Goal: Task Accomplishment & Management: Use online tool/utility

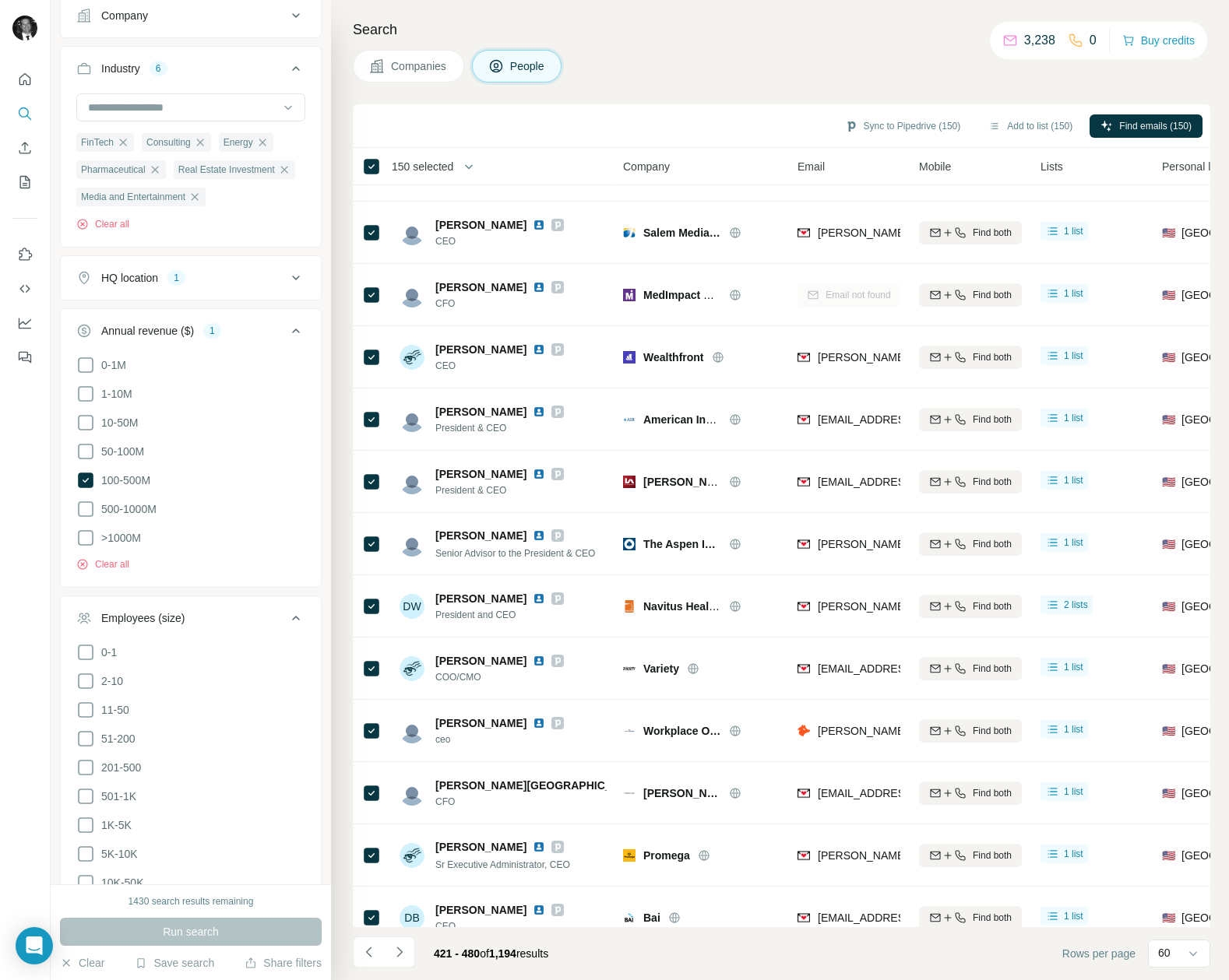
scroll to position [0, 1]
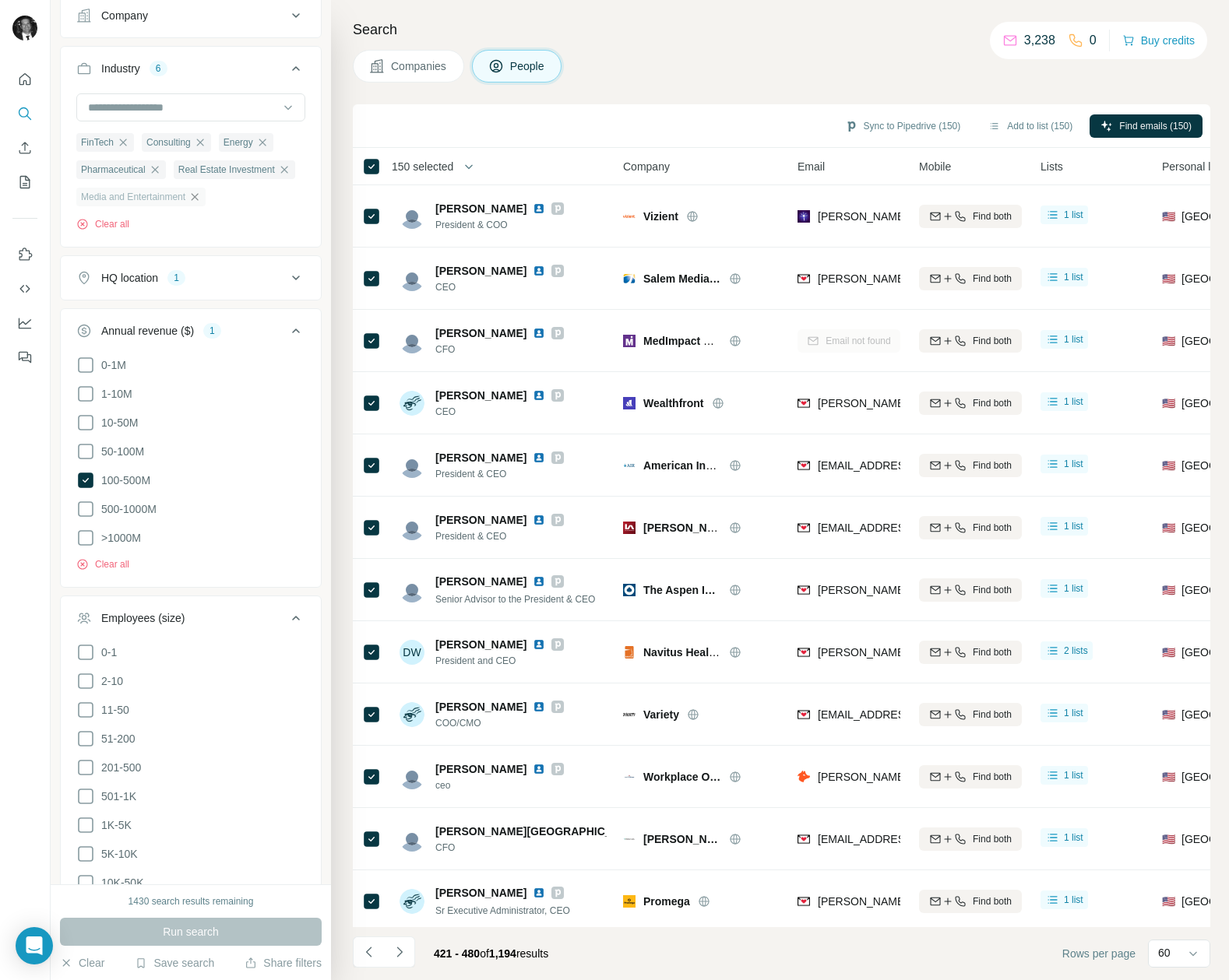
click at [201, 201] on icon "button" at bounding box center [194, 196] width 13 height 13
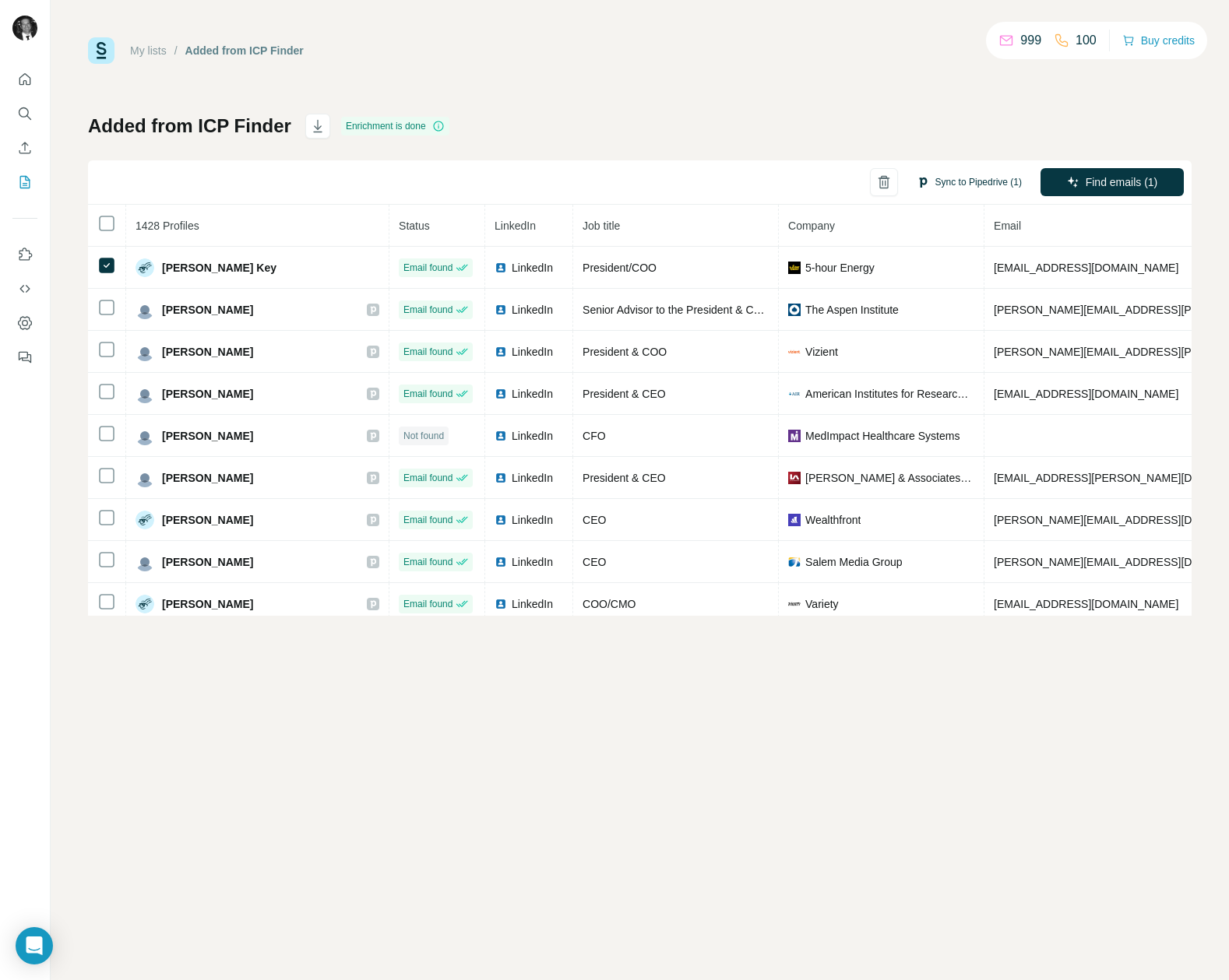
click at [957, 184] on button "Sync to Pipedrive (1)" at bounding box center [969, 182] width 127 height 23
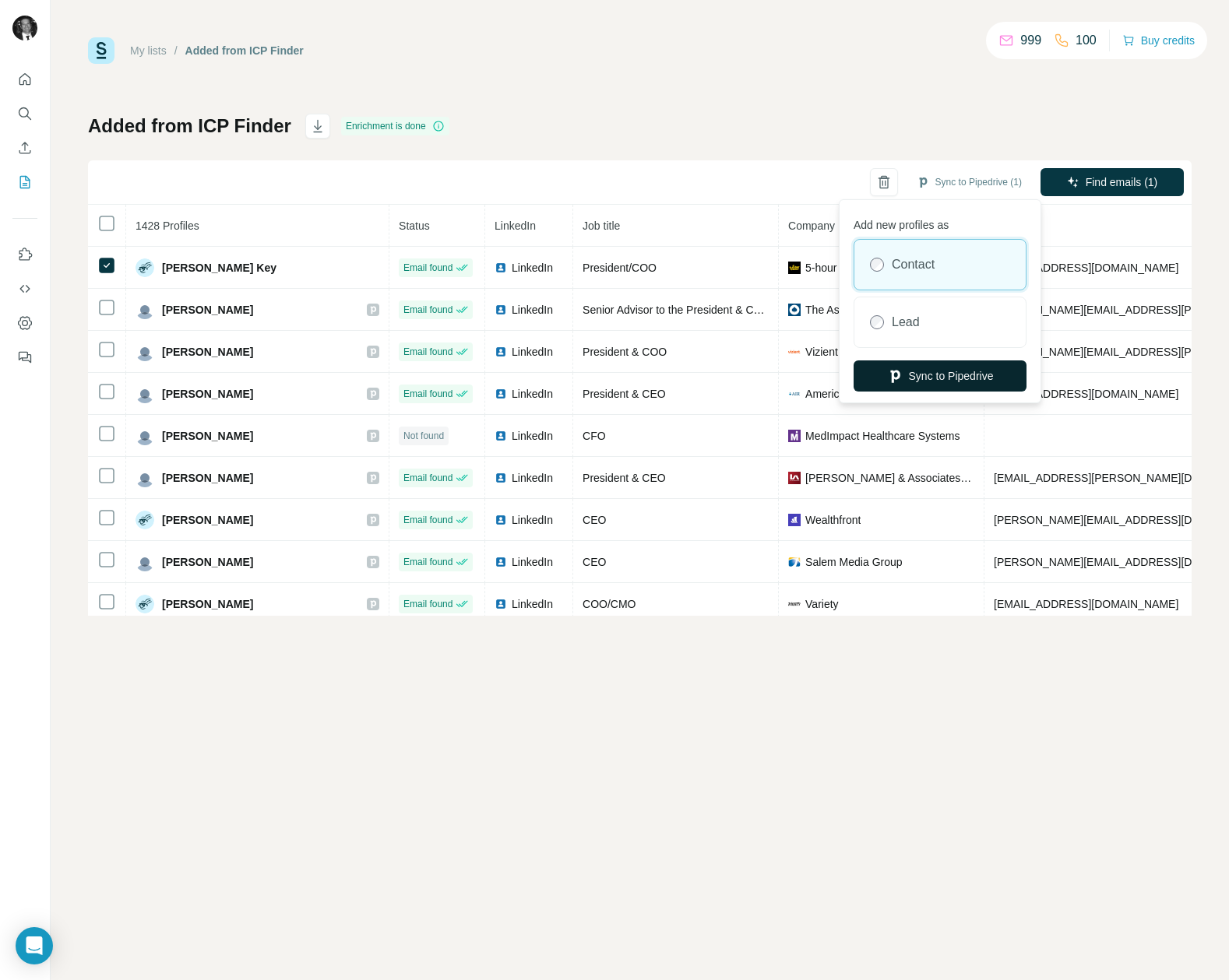
click at [942, 381] on button "Sync to Pipedrive" at bounding box center [940, 376] width 173 height 31
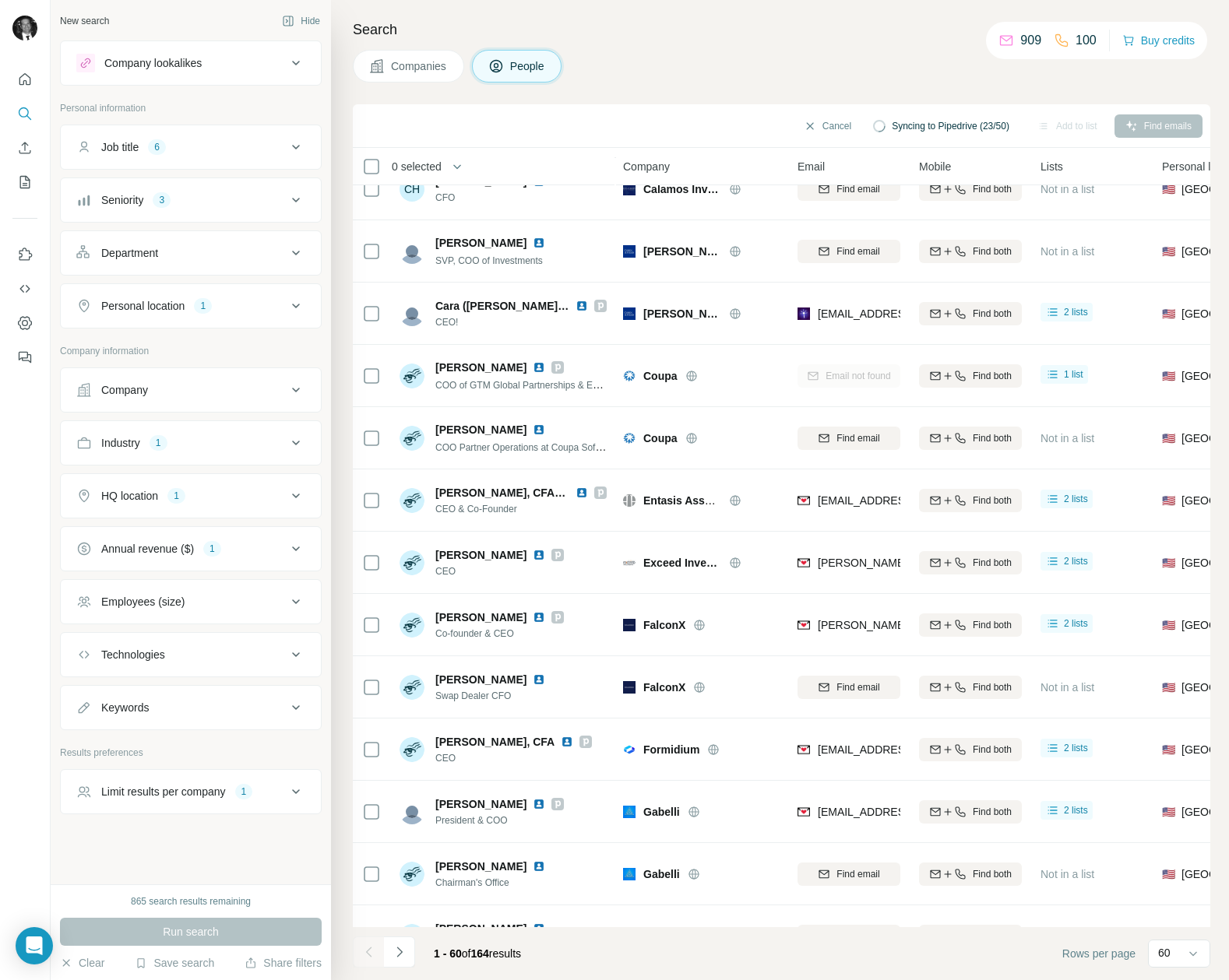
scroll to position [1002, 1]
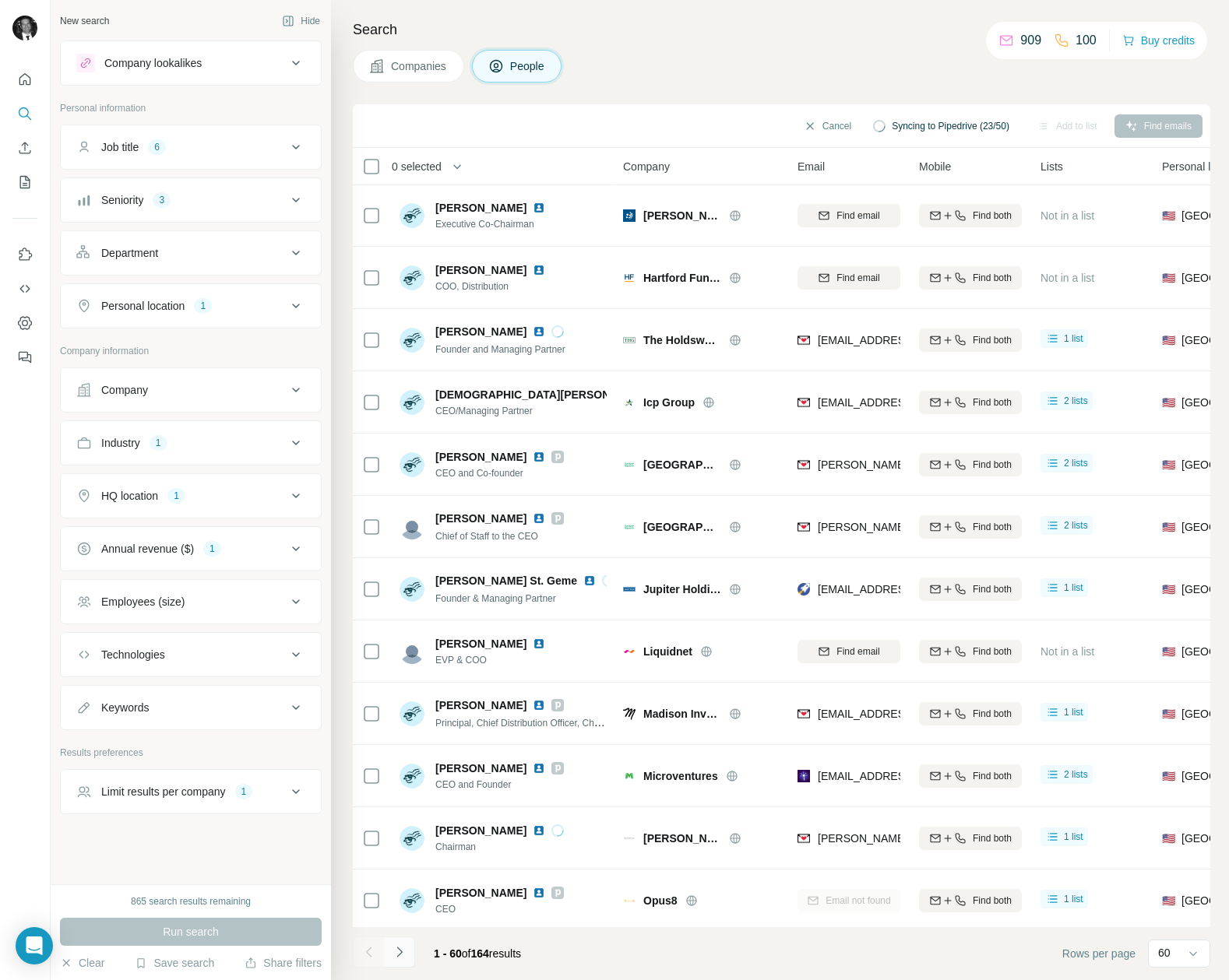
click at [408, 949] on button "Navigate to next page" at bounding box center [399, 952] width 31 height 31
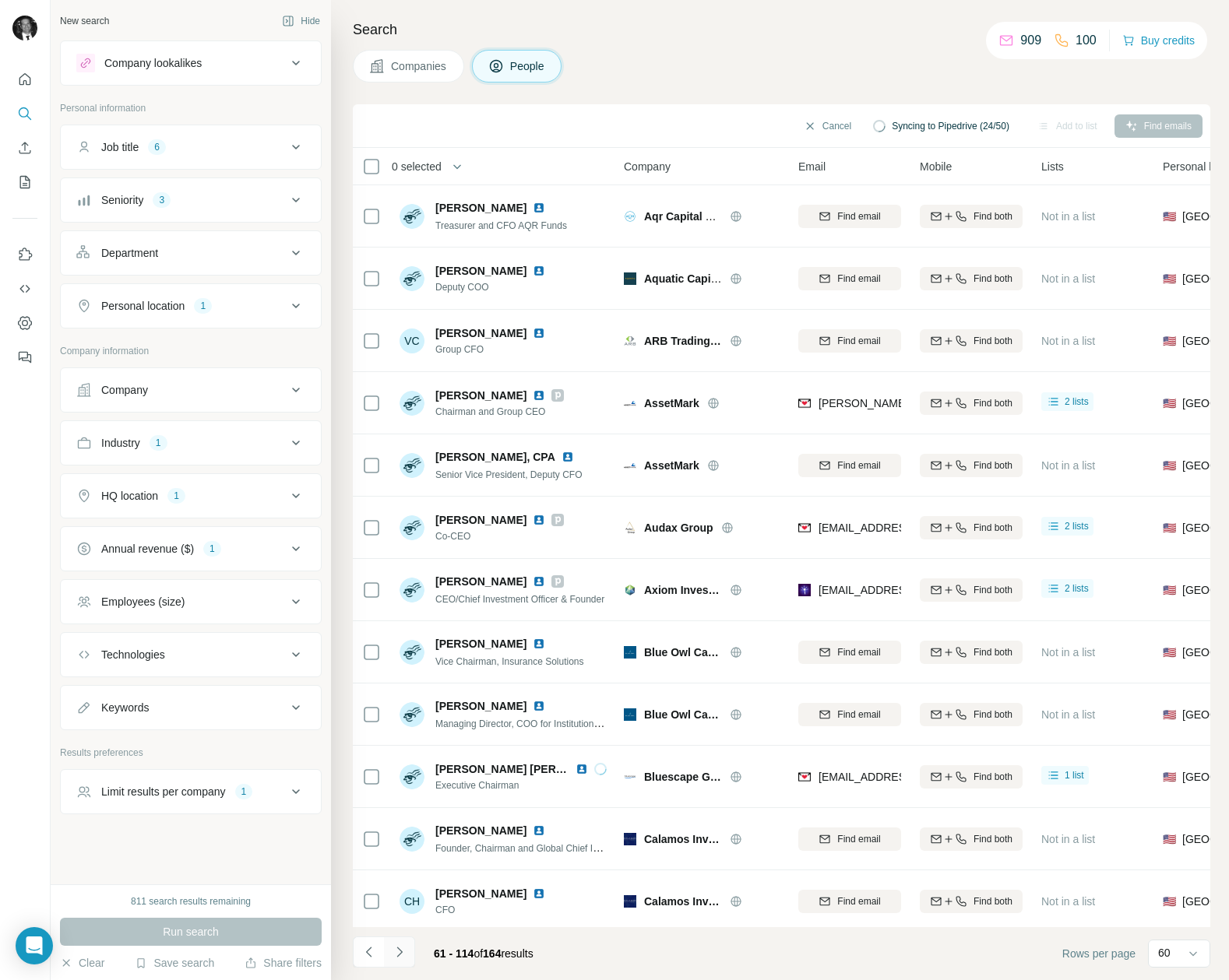
click at [408, 949] on button "Navigate to next page" at bounding box center [399, 952] width 31 height 31
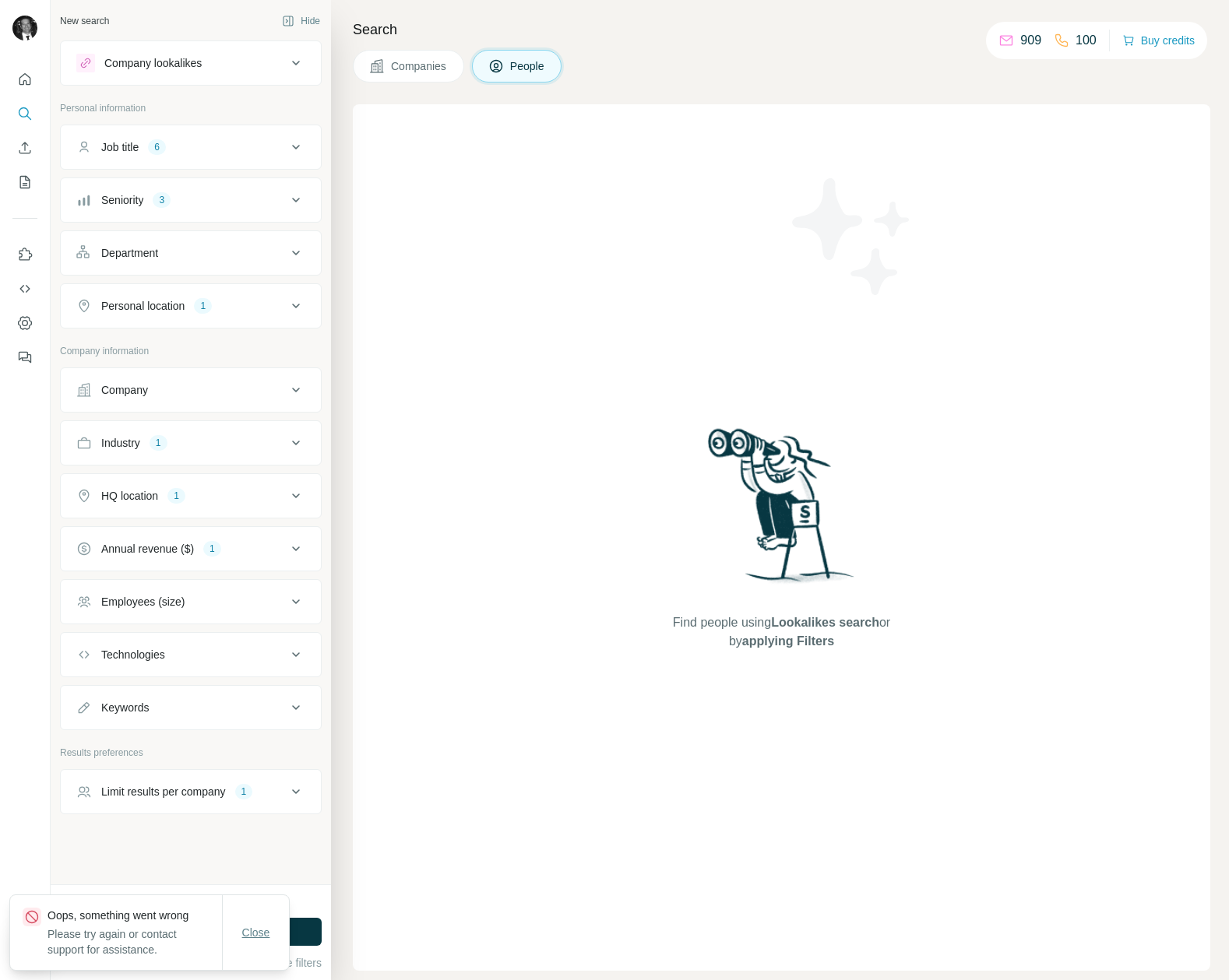
click at [251, 933] on span "Close" at bounding box center [255, 932] width 28 height 16
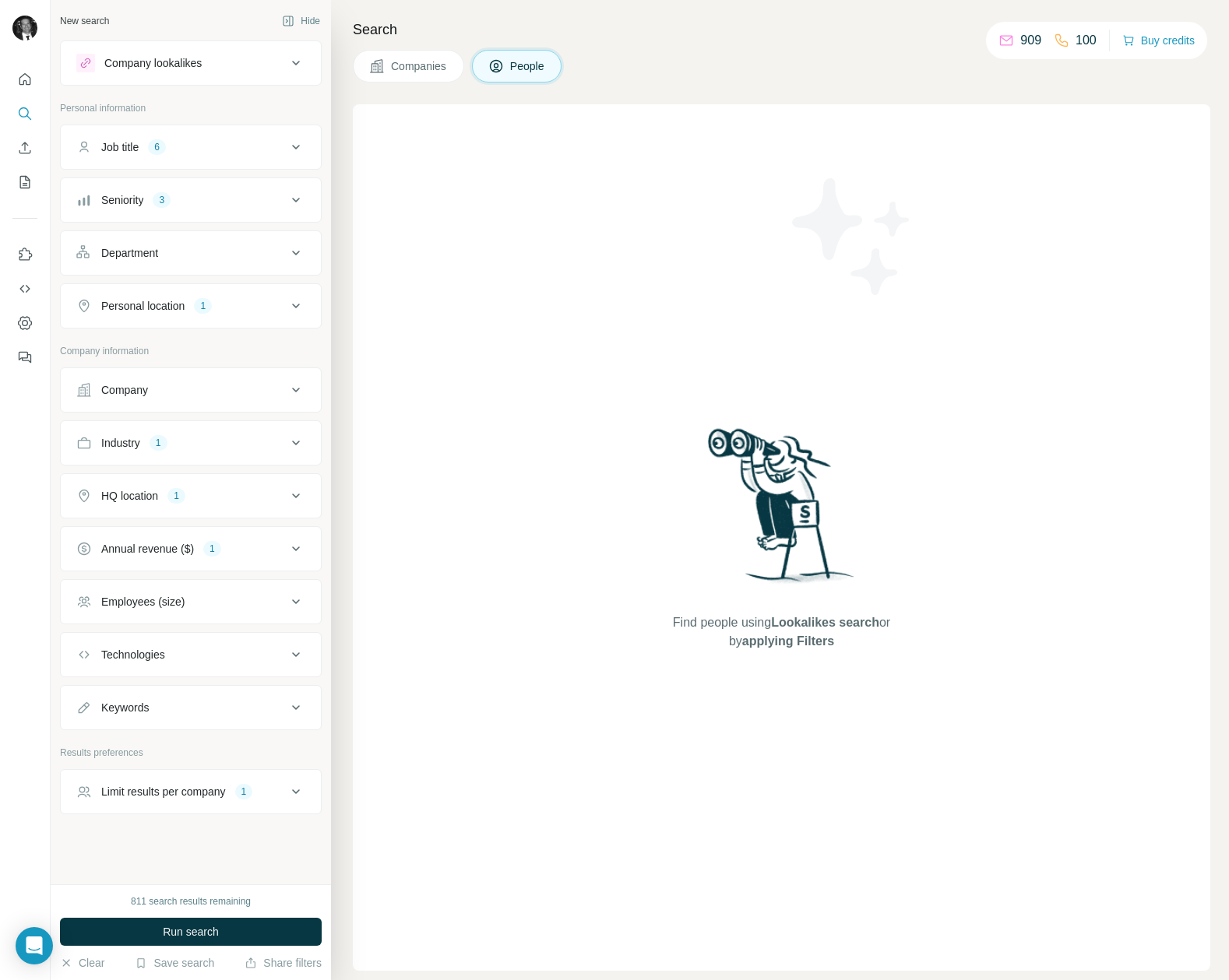
click at [286, 545] on icon at bounding box center [295, 548] width 18 height 18
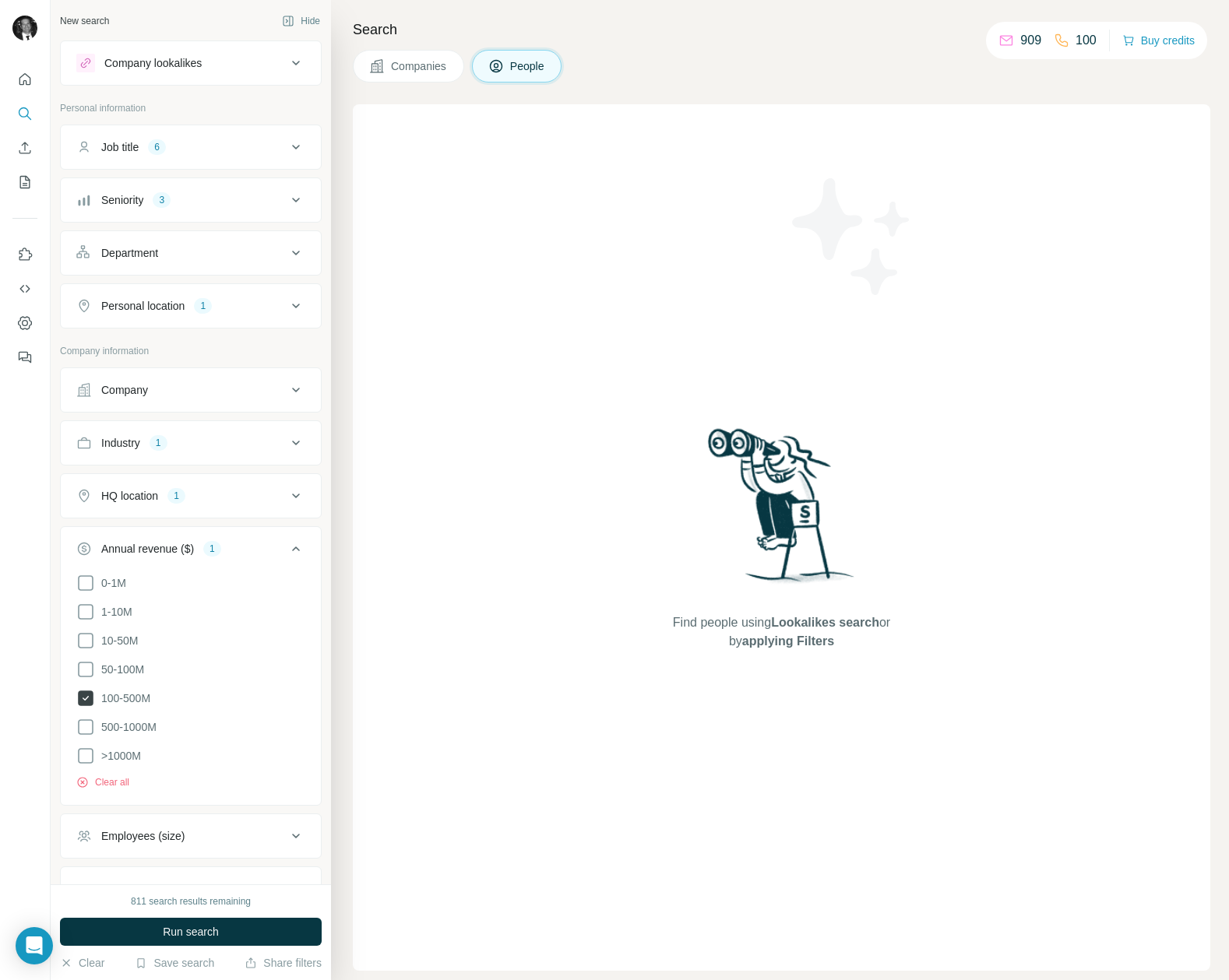
click at [82, 695] on icon at bounding box center [85, 698] width 16 height 16
click at [84, 717] on icon at bounding box center [85, 726] width 18 height 18
click at [293, 445] on icon at bounding box center [295, 442] width 18 height 18
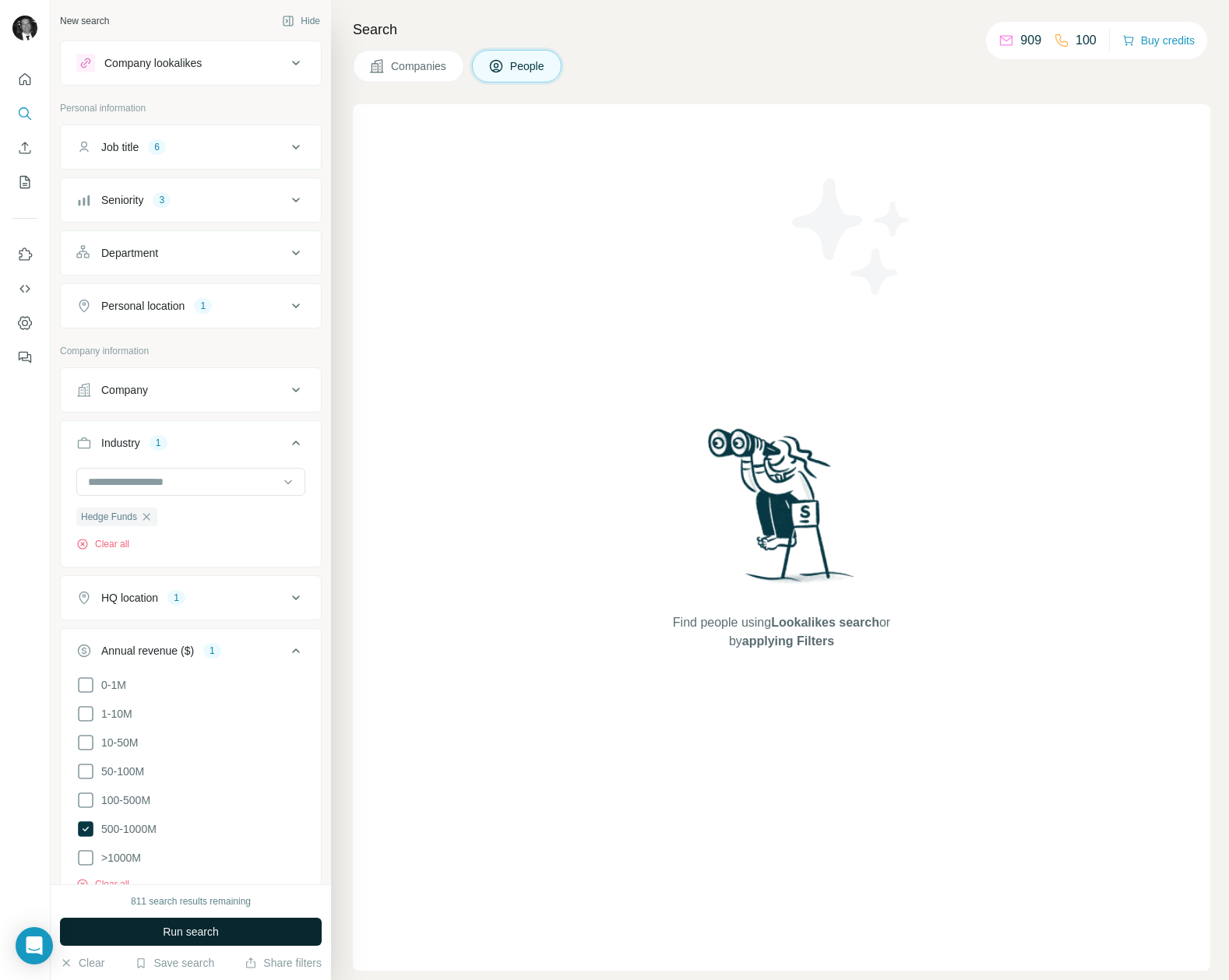
click at [144, 931] on button "Run search" at bounding box center [190, 931] width 261 height 28
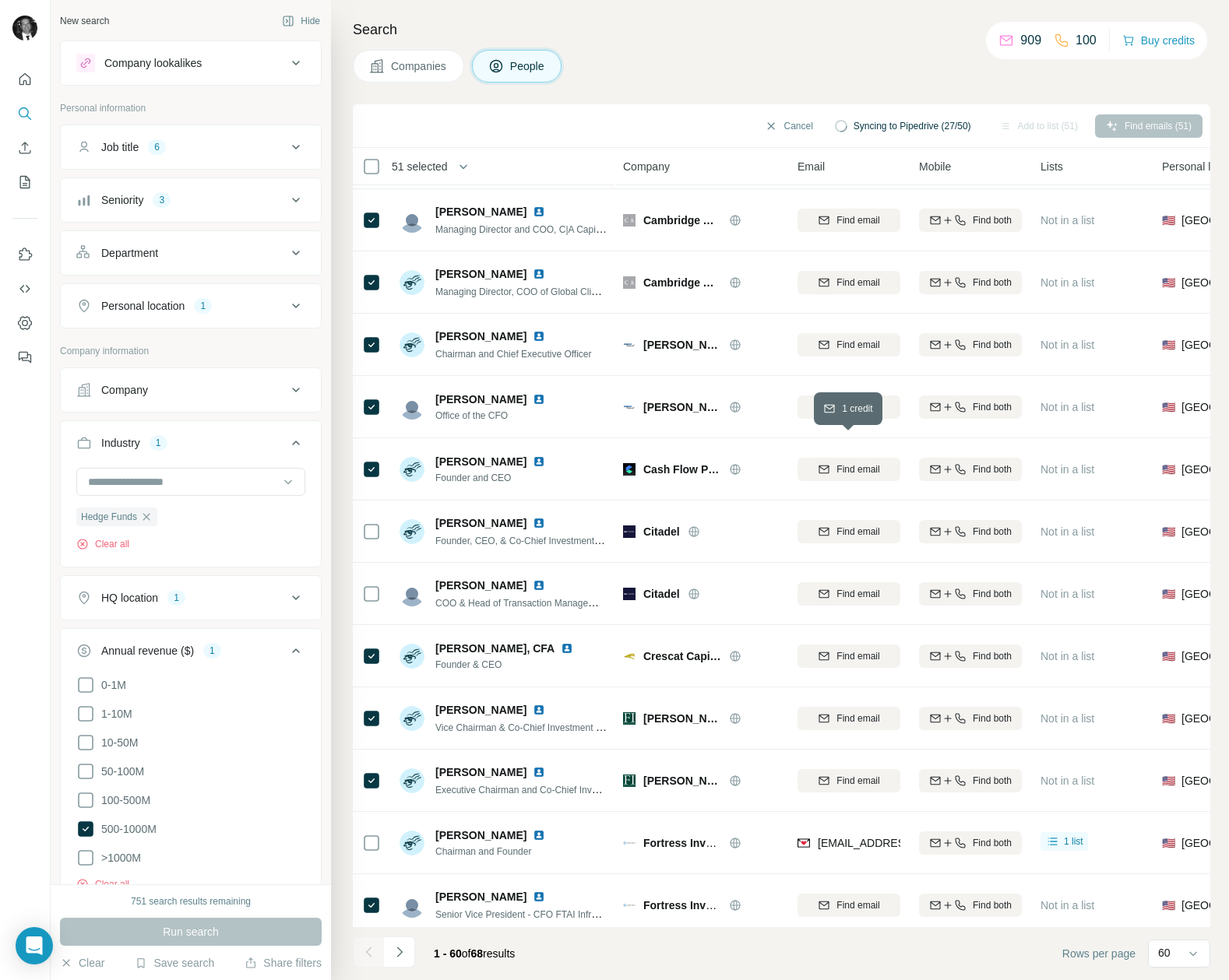
scroll to position [0, 1]
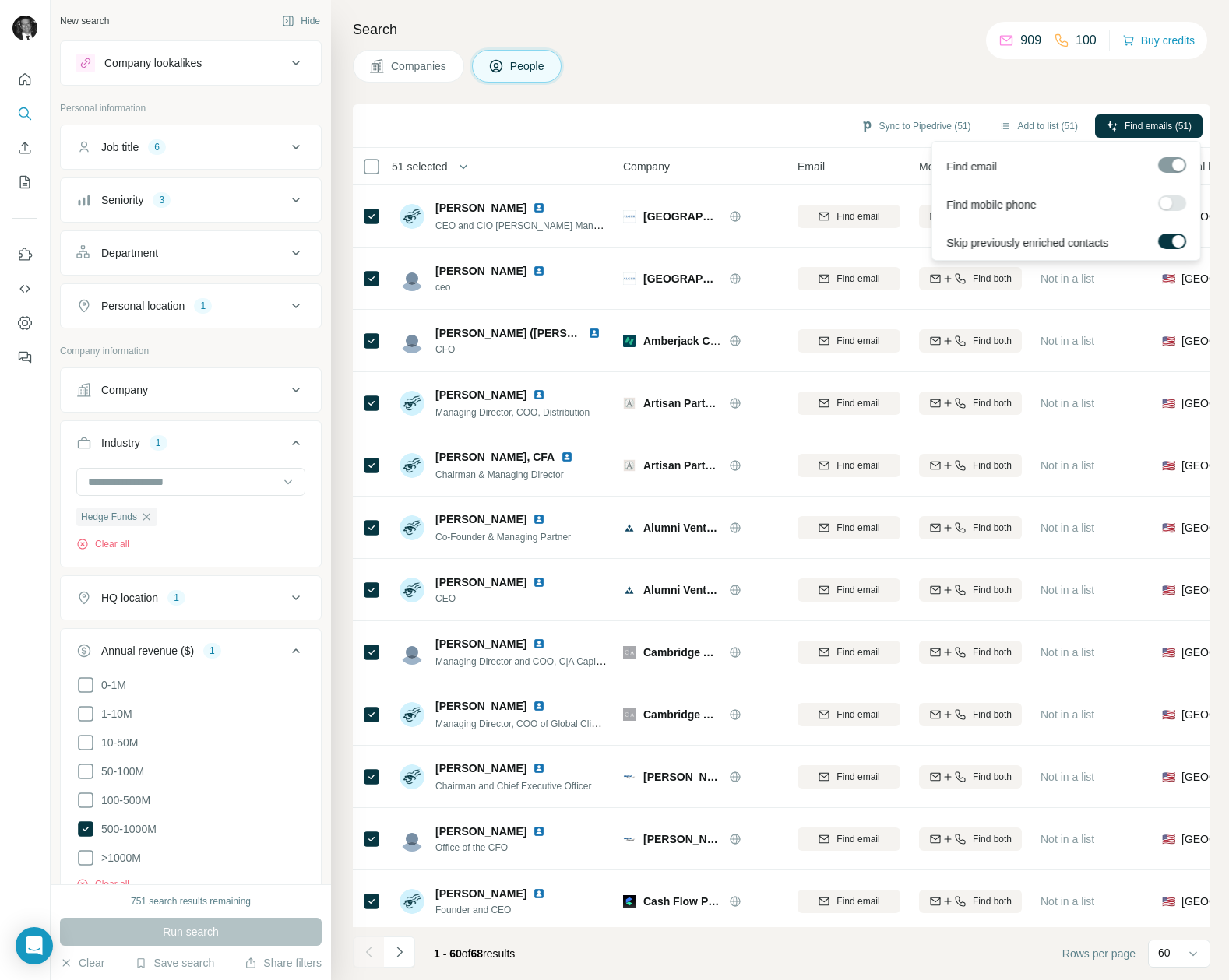
click at [1128, 128] on span "Find emails (51)" at bounding box center [1157, 126] width 67 height 14
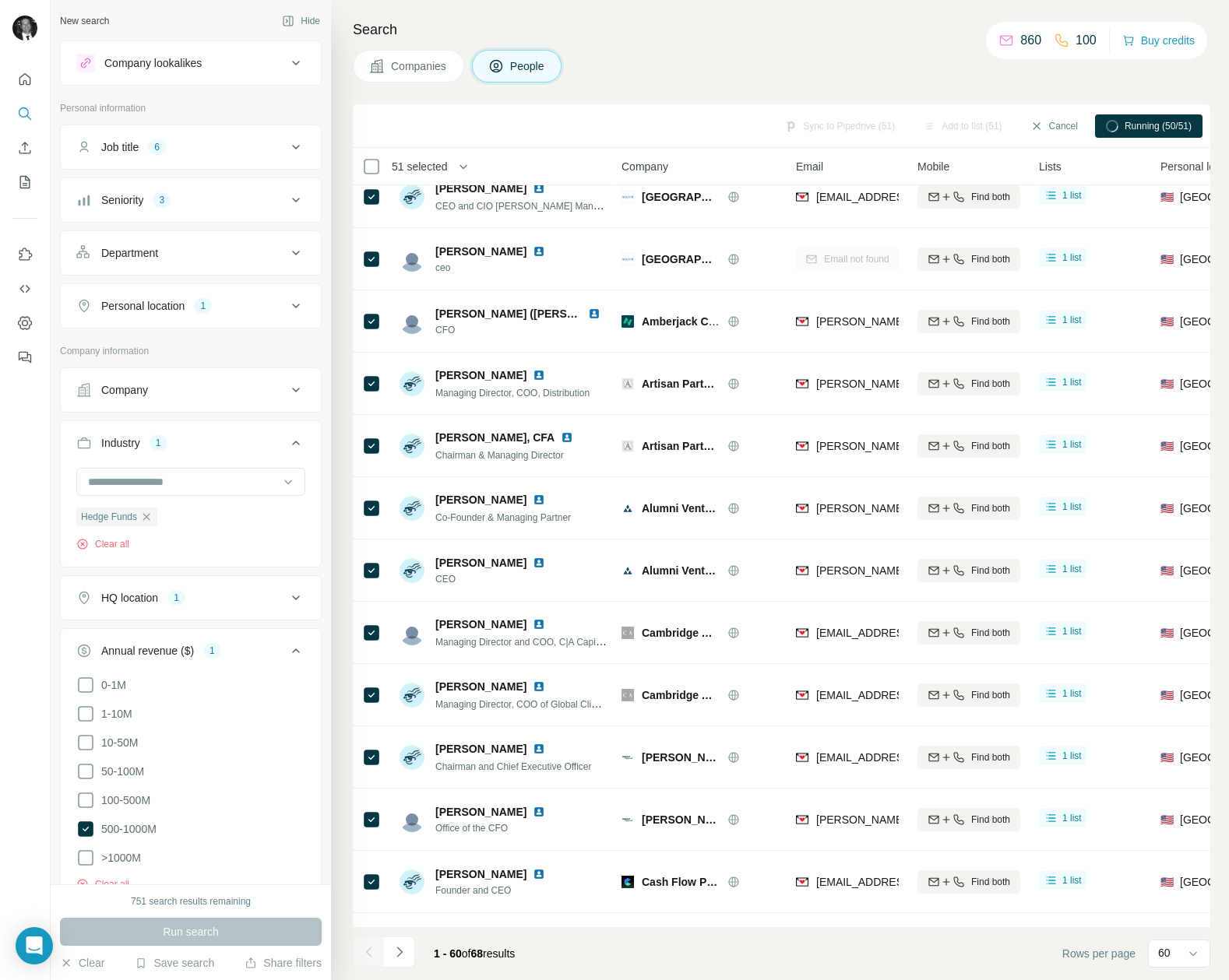
scroll to position [19, 6]
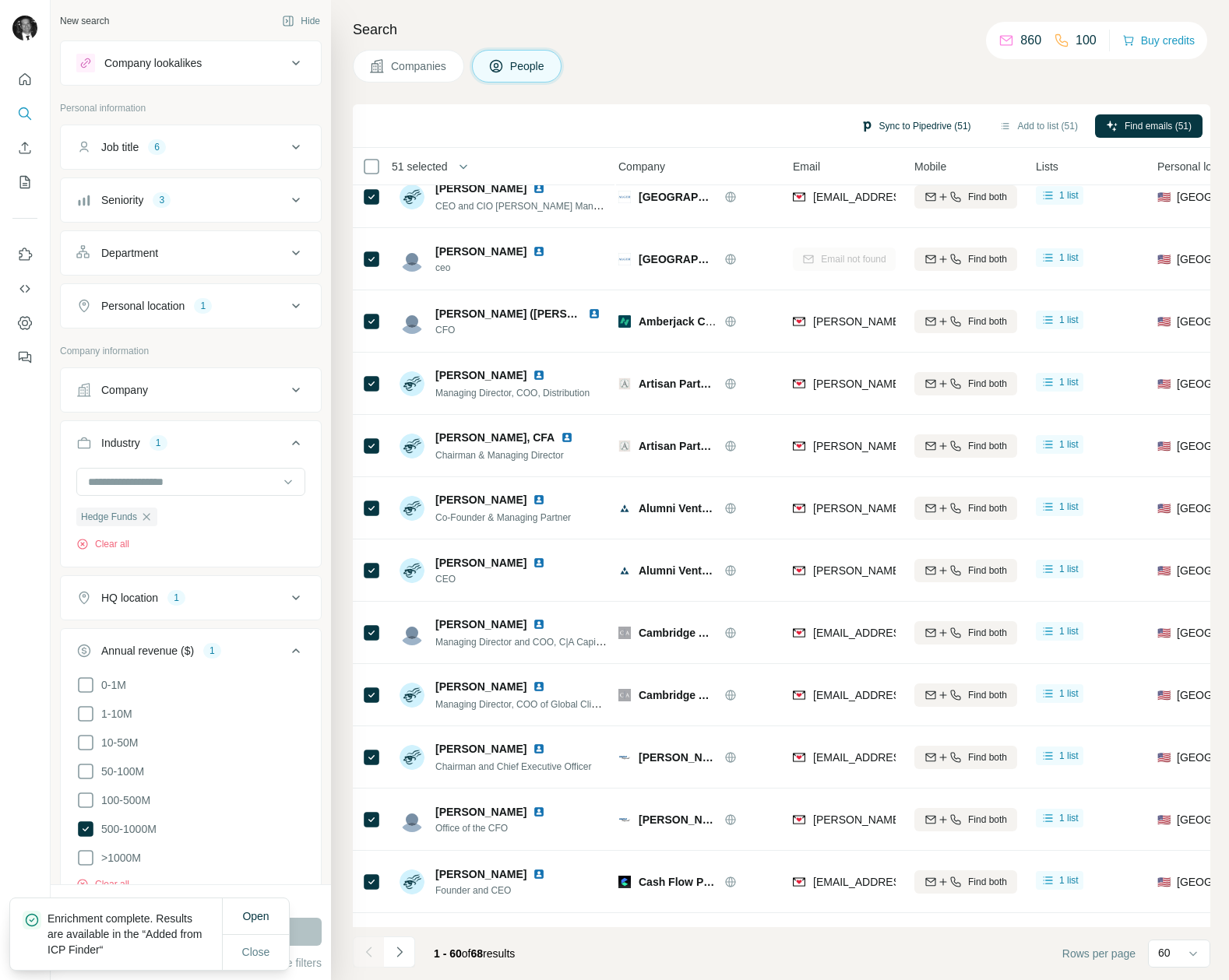
click at [896, 124] on button "Sync to Pipedrive (51)" at bounding box center [915, 126] width 132 height 23
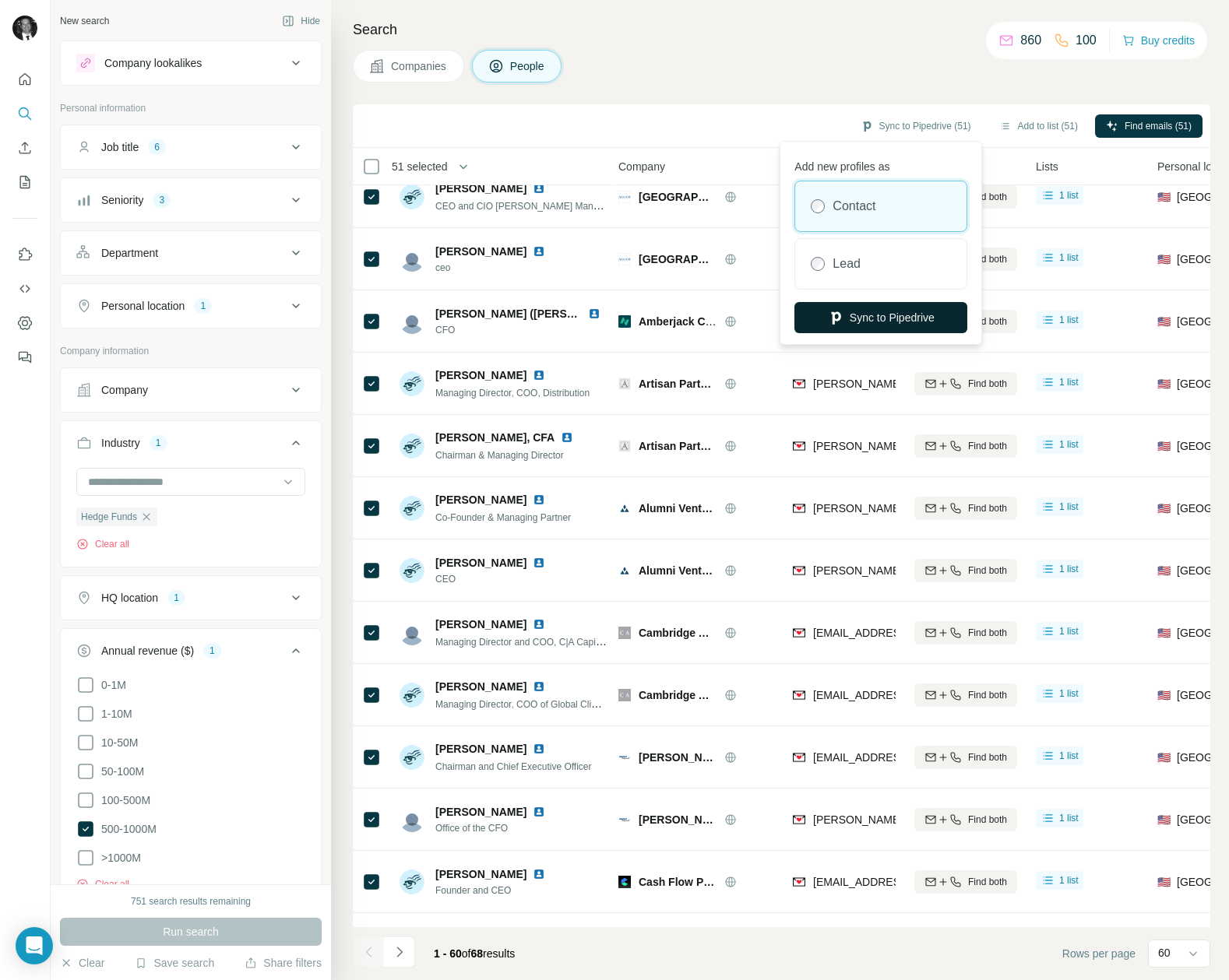
click at [902, 319] on button "Sync to Pipedrive" at bounding box center [880, 317] width 173 height 31
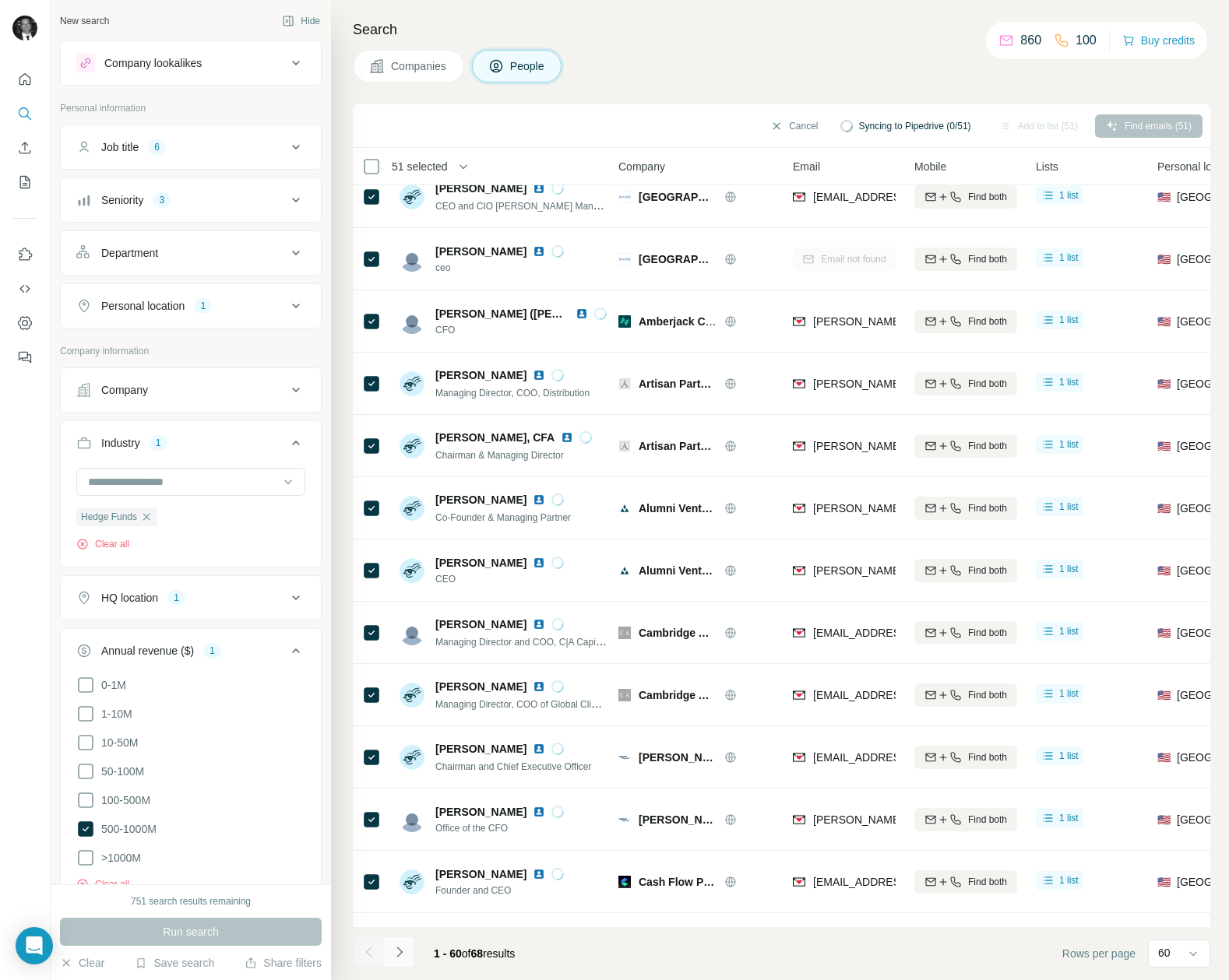
click at [402, 954] on icon "Navigate to next page" at bounding box center [399, 952] width 16 height 16
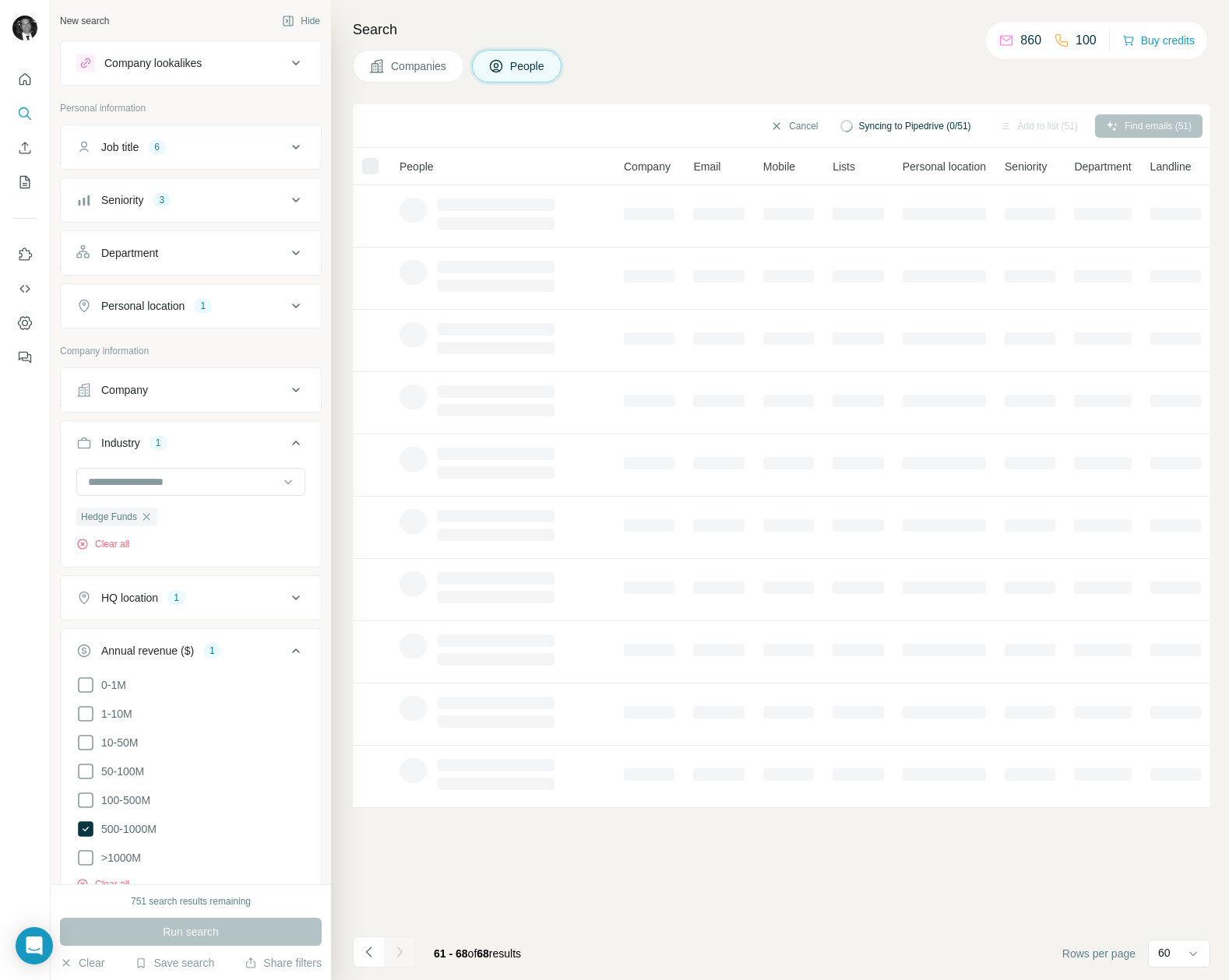
scroll to position [0, 0]
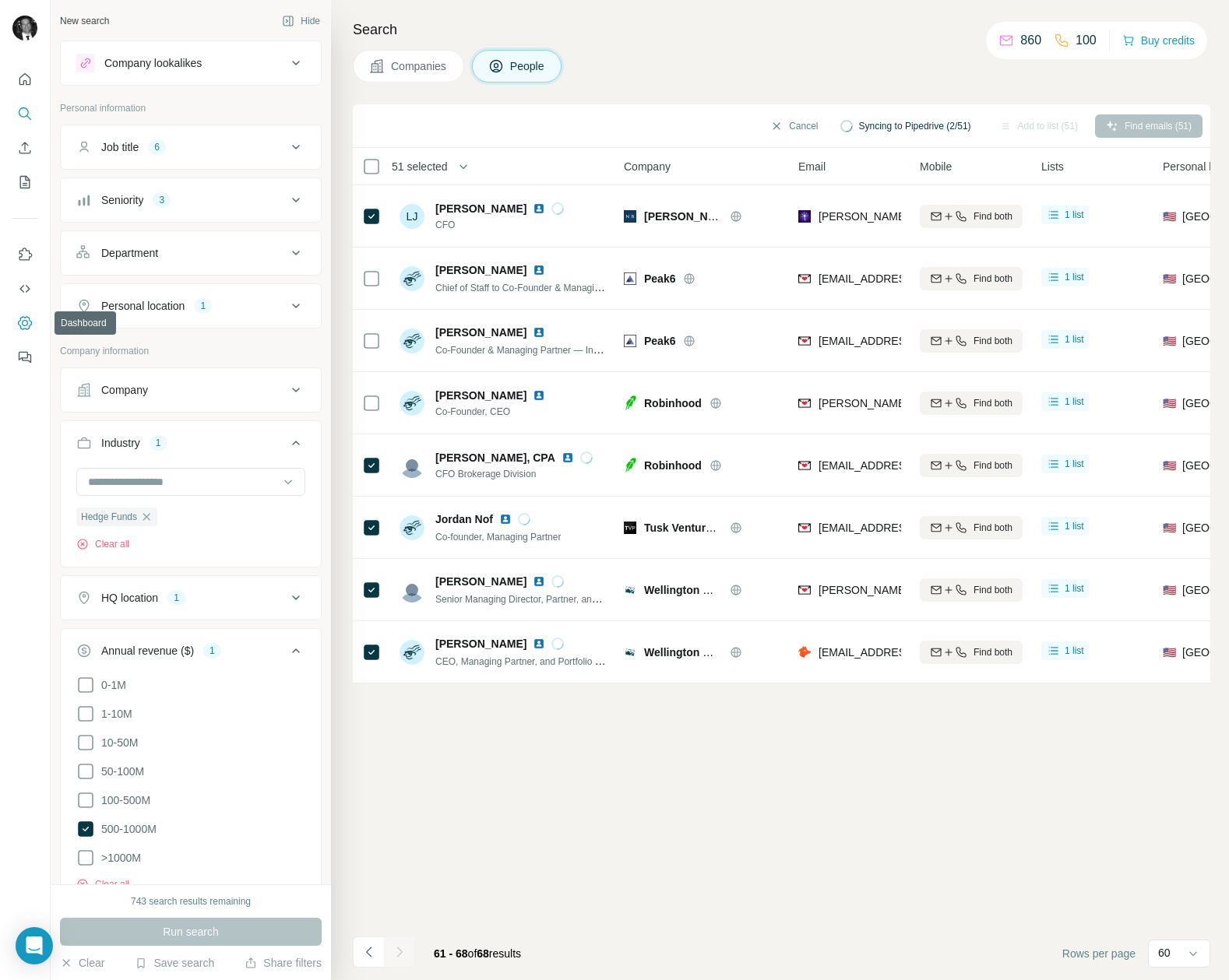
click at [25, 316] on icon "Dashboard" at bounding box center [24, 323] width 14 height 14
click at [22, 82] on icon "Quick start" at bounding box center [25, 80] width 16 height 16
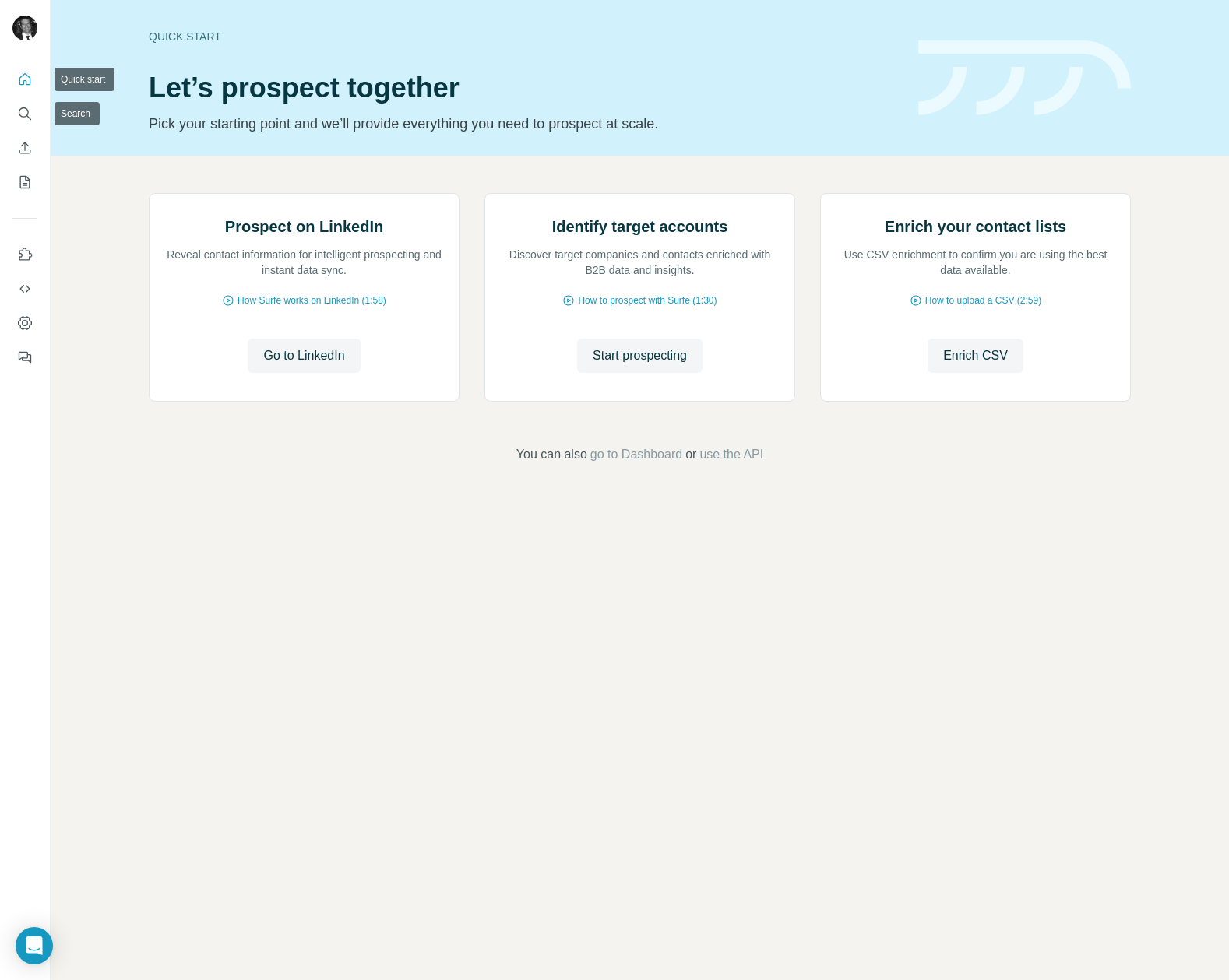
click at [22, 80] on icon "Quick start" at bounding box center [25, 80] width 16 height 16
click at [23, 322] on icon "Dashboard" at bounding box center [25, 323] width 16 height 16
